Goal: Communication & Community: Answer question/provide support

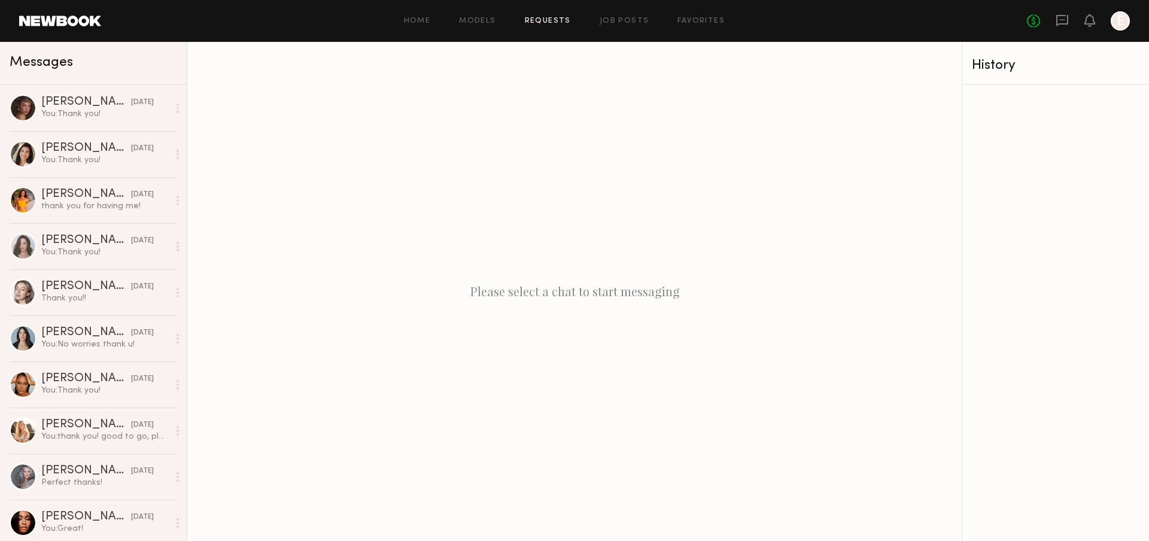
click at [547, 20] on link "Requests" at bounding box center [548, 21] width 46 height 8
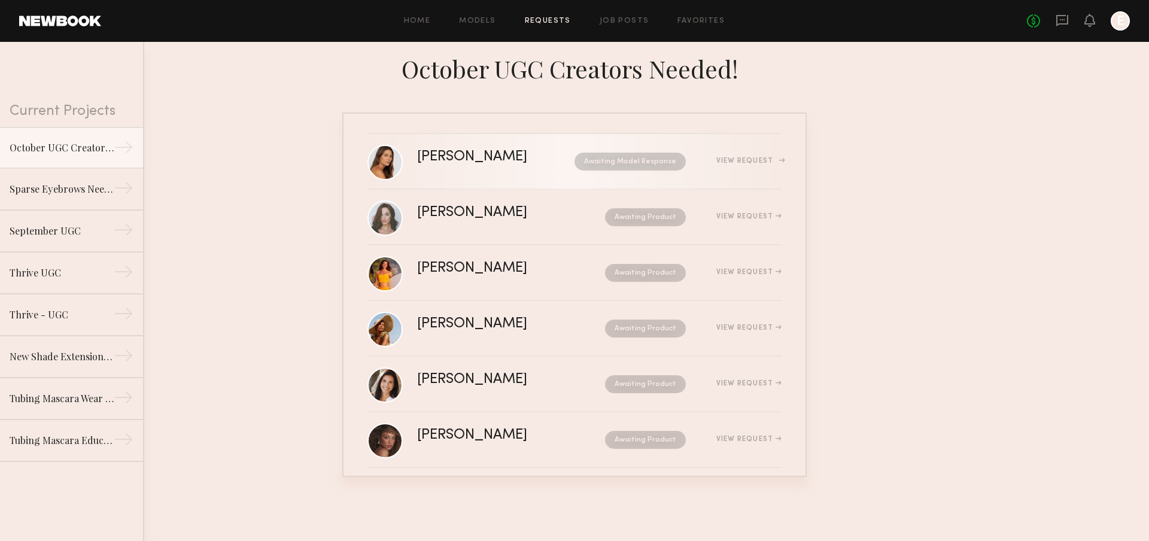
click at [505, 186] on link "Carly S. Awaiting Model Response View Request" at bounding box center [574, 162] width 414 height 56
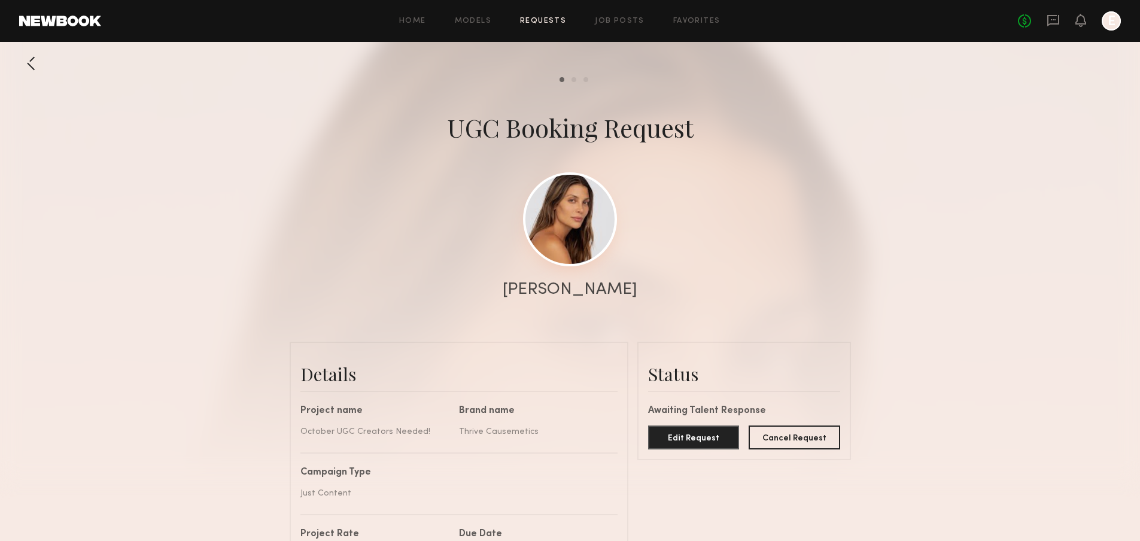
click at [563, 193] on link at bounding box center [570, 219] width 94 height 94
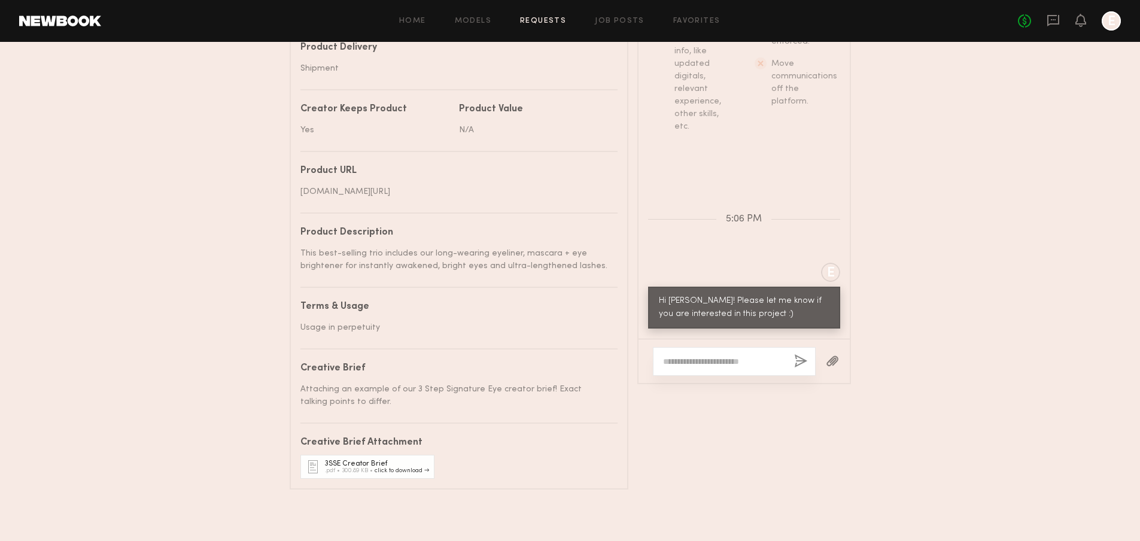
scroll to position [616, 0]
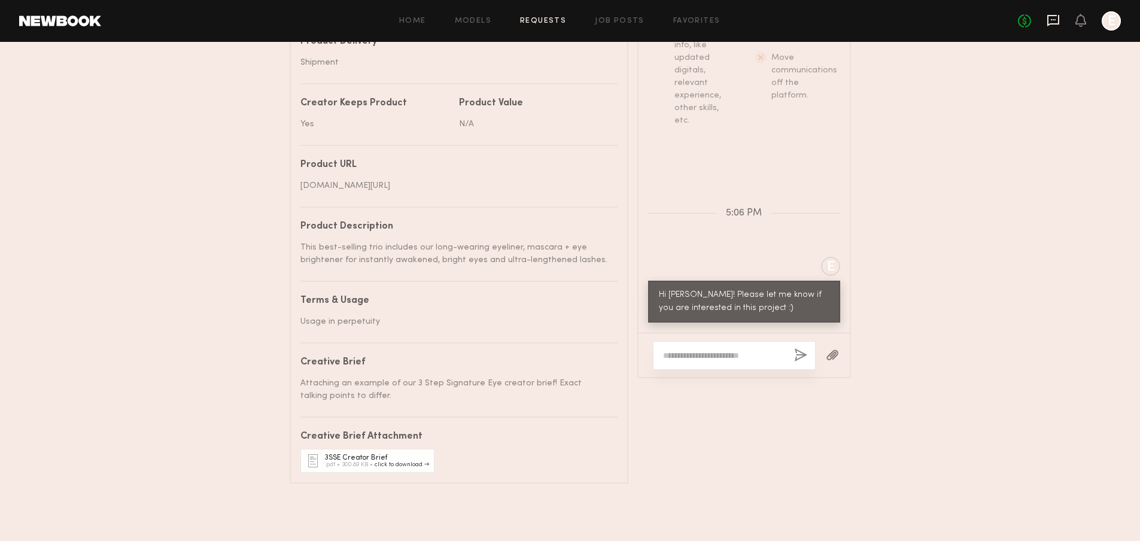
click at [1053, 17] on icon at bounding box center [1052, 20] width 13 height 13
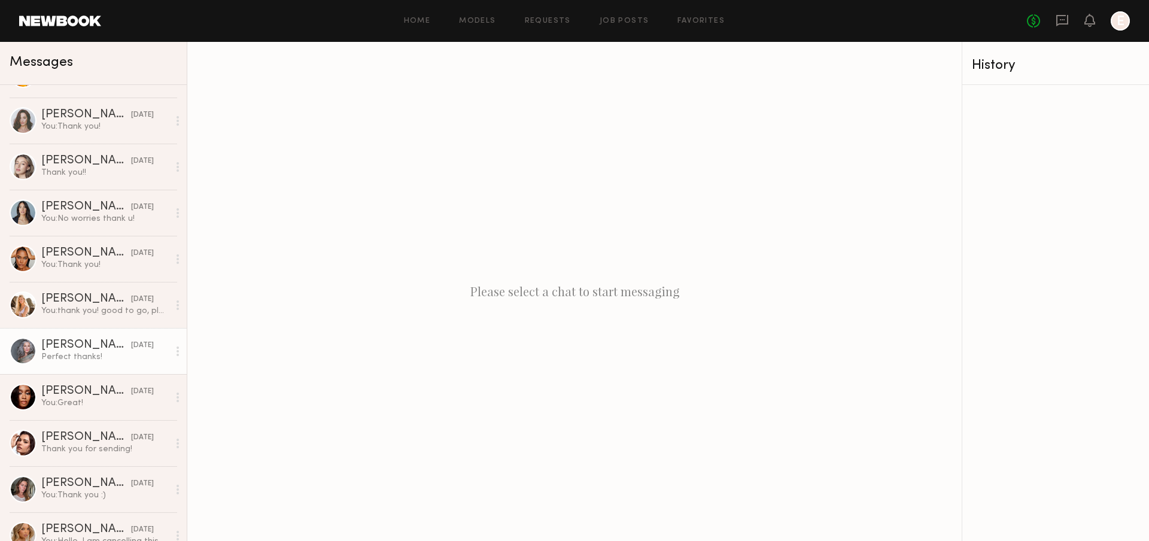
scroll to position [191, 0]
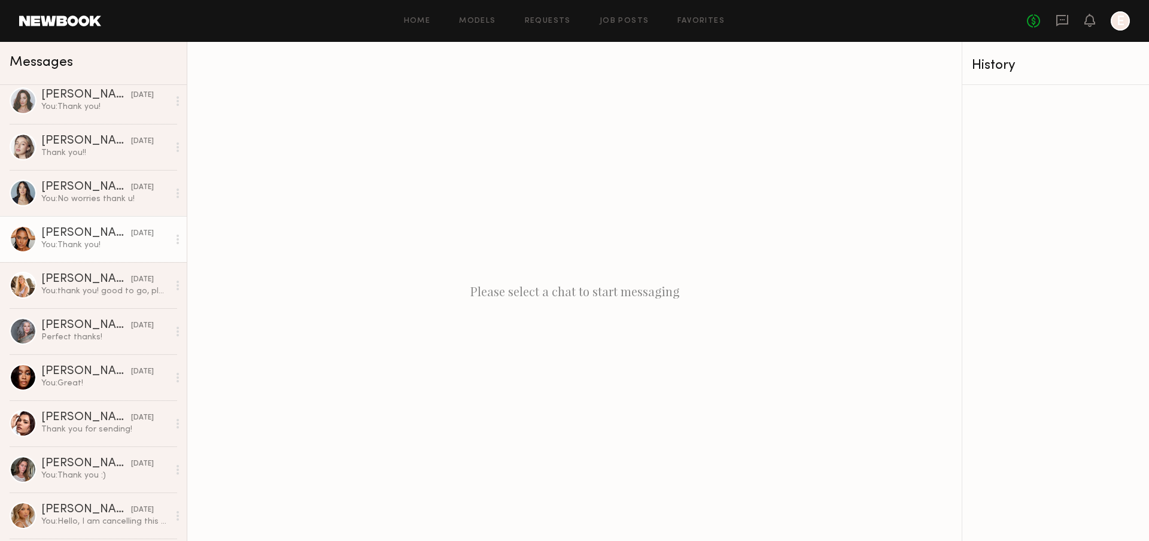
click at [130, 245] on div "You: Thank you!" at bounding box center [104, 244] width 127 height 11
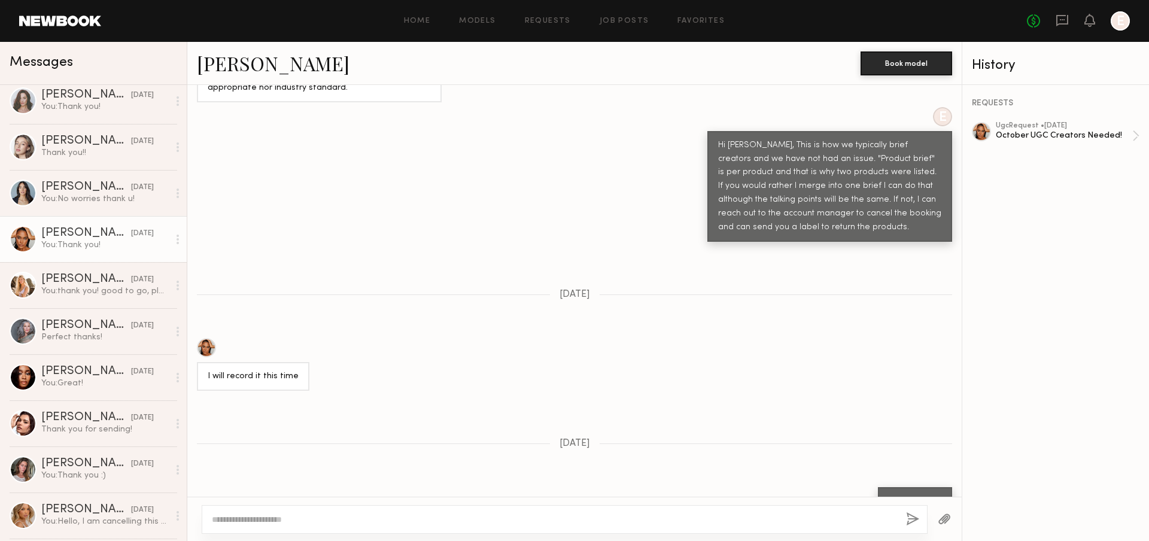
scroll to position [979, 0]
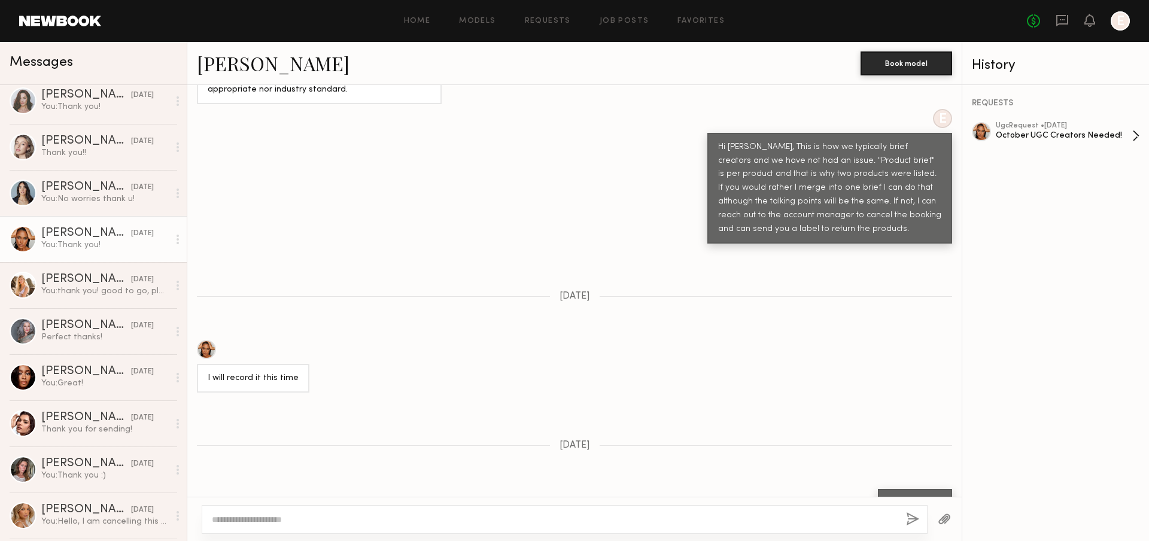
click at [1097, 136] on div "October UGC Creators Needed!" at bounding box center [1063, 135] width 136 height 11
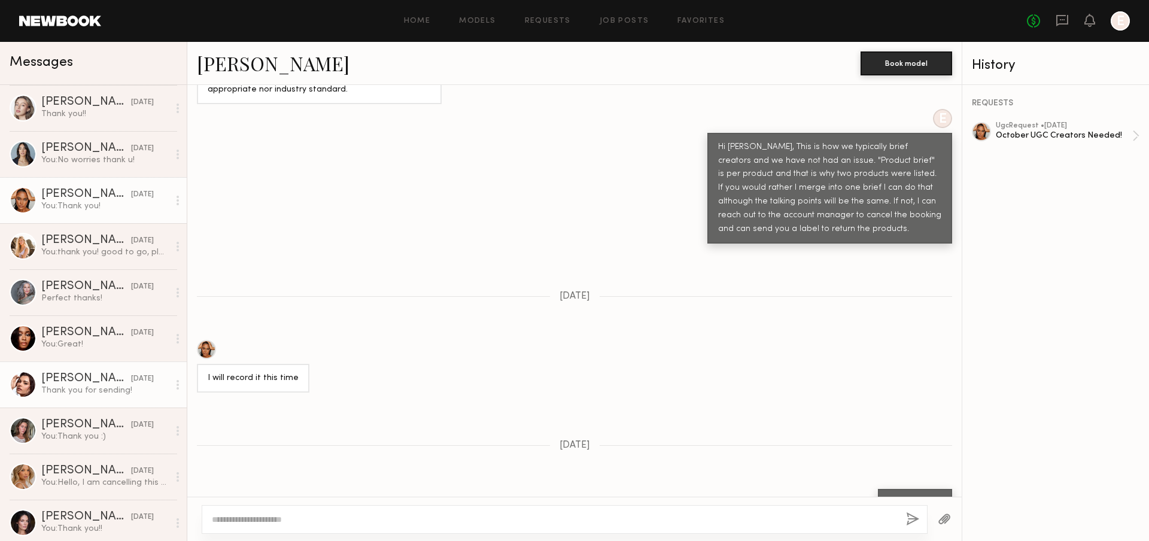
scroll to position [303, 0]
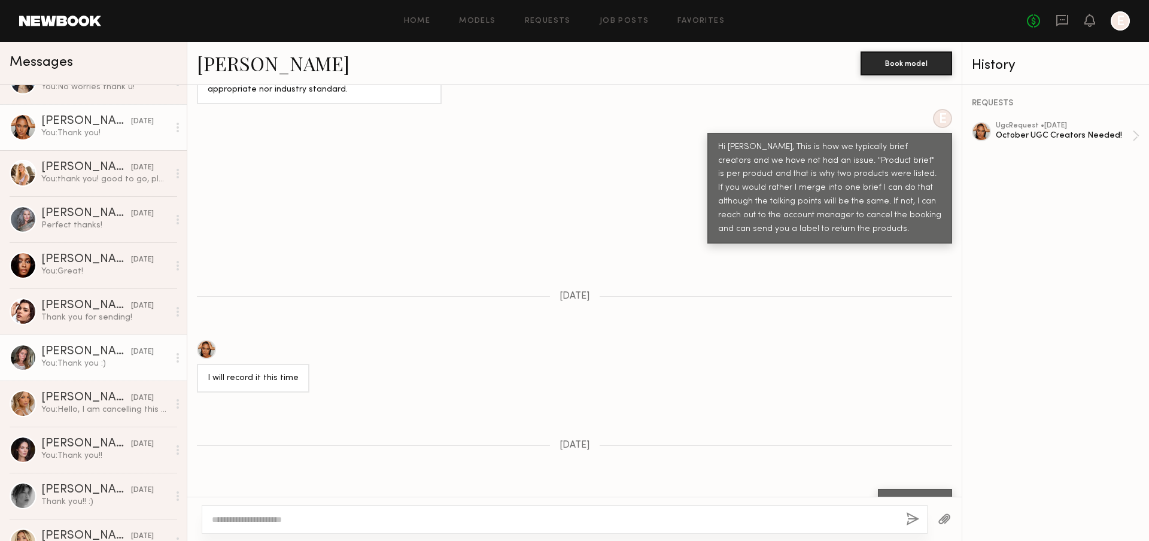
click at [106, 367] on div "You: Thank you :)" at bounding box center [104, 363] width 127 height 11
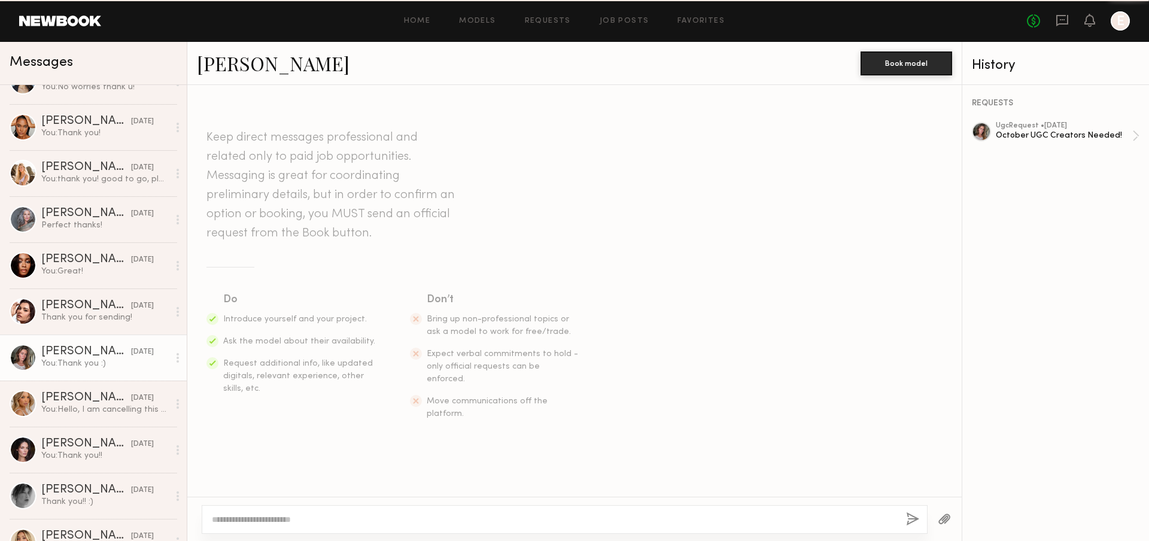
scroll to position [747, 0]
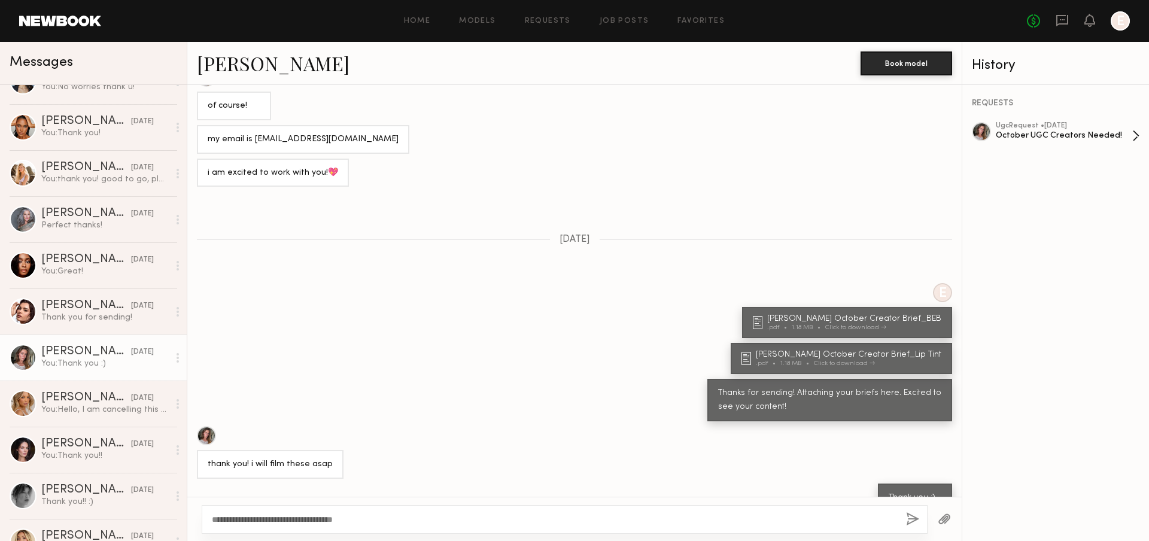
type textarea "**********"
click at [1025, 137] on div "October UGC Creators Needed!" at bounding box center [1063, 135] width 136 height 11
click at [785, 490] on div "Keep direct messages professional and related only to paid job opportunities. M…" at bounding box center [574, 291] width 774 height 412
click at [905, 515] on div "**********" at bounding box center [565, 519] width 726 height 29
click at [907, 516] on button "button" at bounding box center [912, 519] width 13 height 15
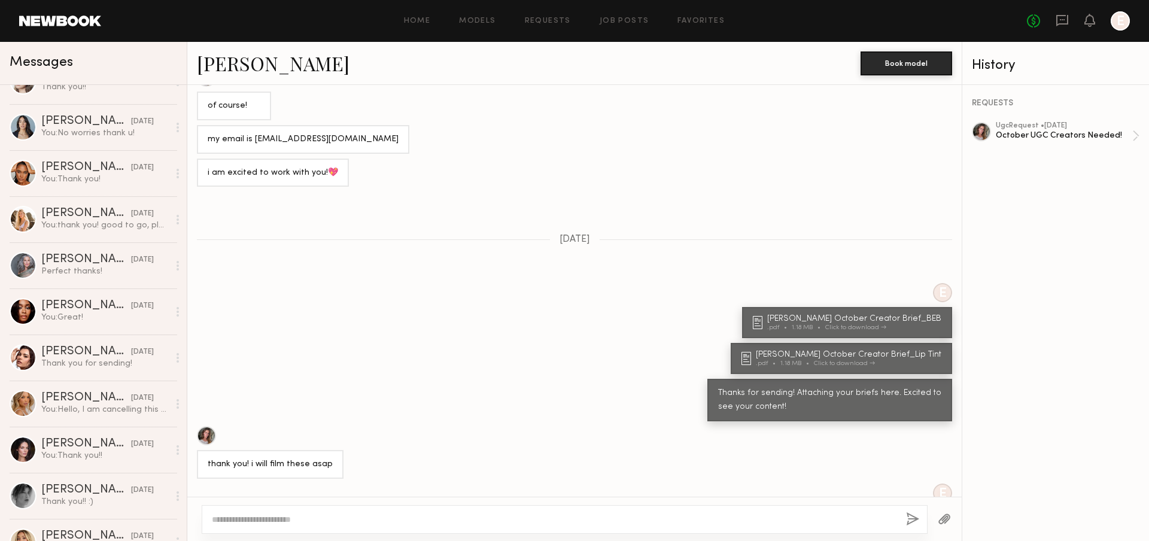
scroll to position [0, 0]
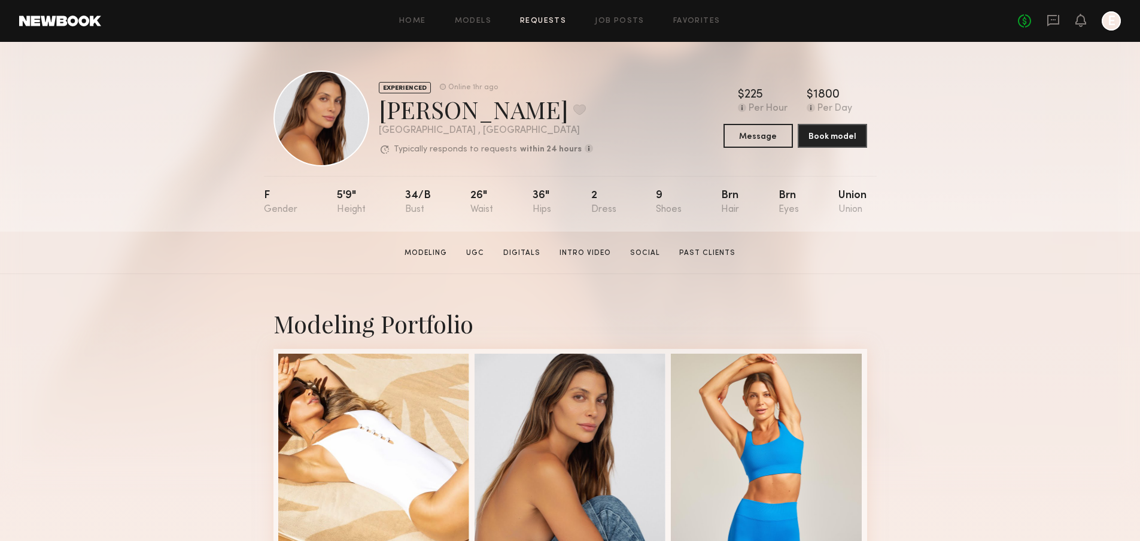
click at [546, 17] on link "Requests" at bounding box center [543, 21] width 46 height 8
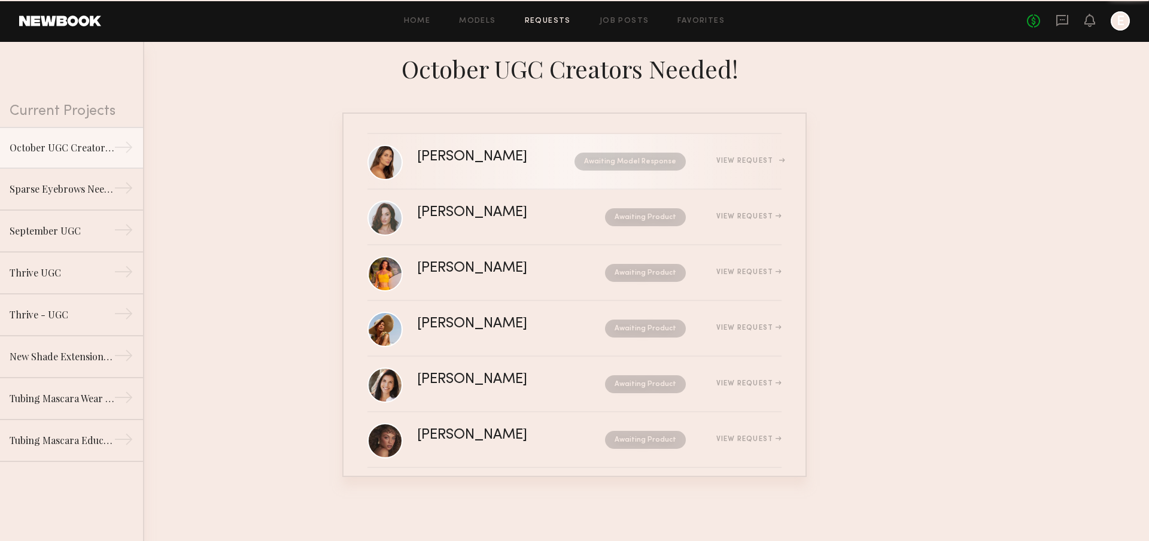
click at [508, 161] on div "[PERSON_NAME]" at bounding box center [484, 157] width 134 height 14
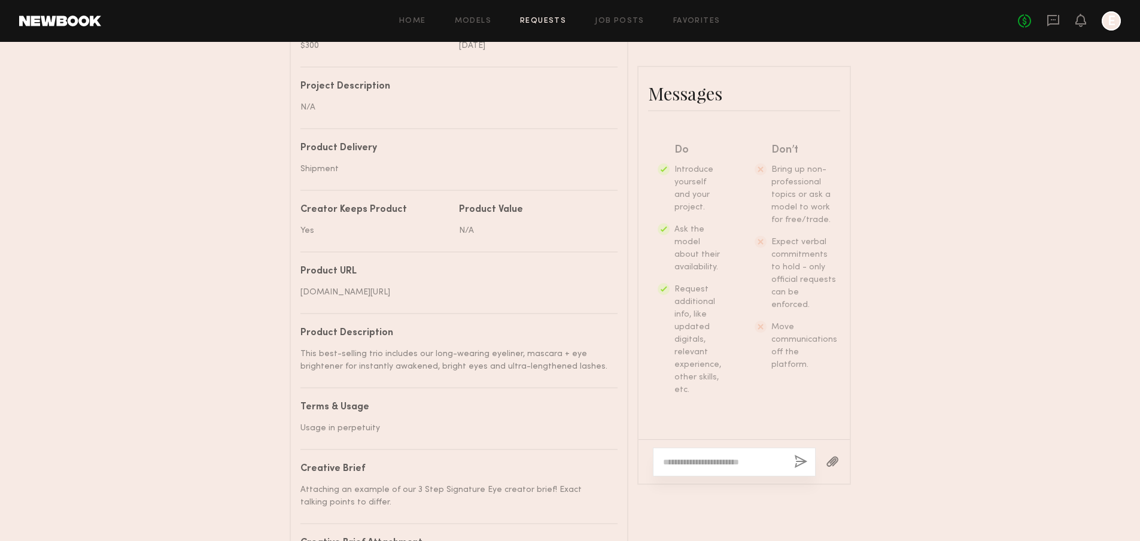
scroll to position [528, 0]
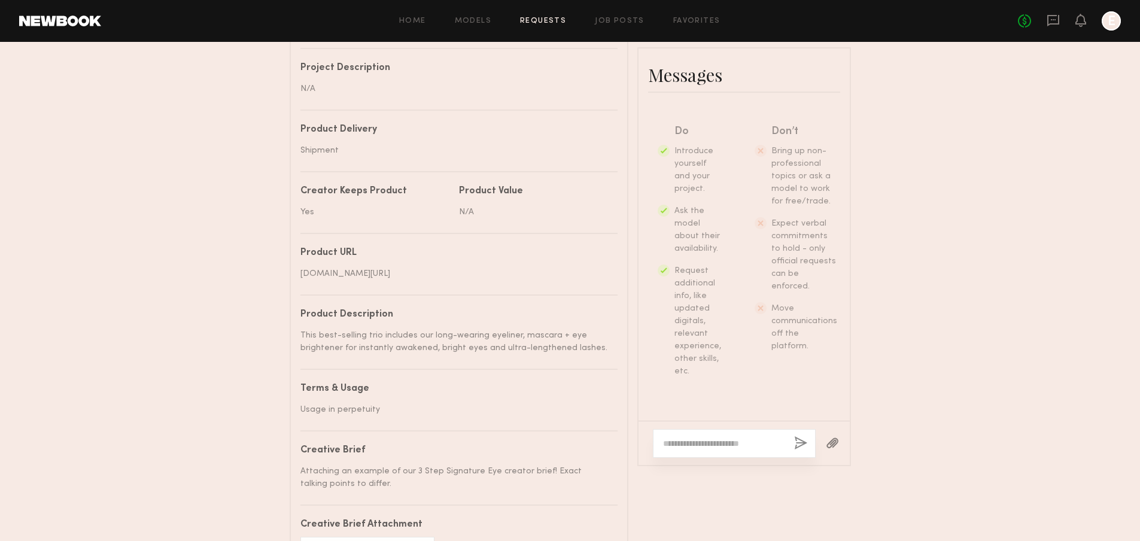
click at [714, 438] on textarea at bounding box center [723, 443] width 121 height 12
type textarea "**********"
click at [801, 441] on button "button" at bounding box center [800, 443] width 13 height 15
